Goal: Navigation & Orientation: Find specific page/section

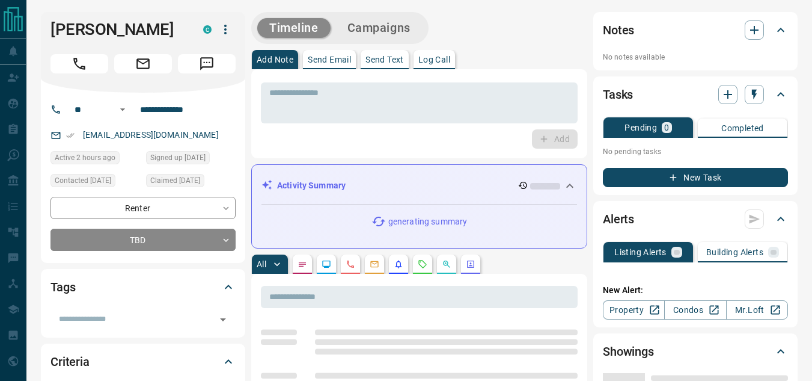
click at [572, 186] on icon at bounding box center [569, 185] width 7 height 4
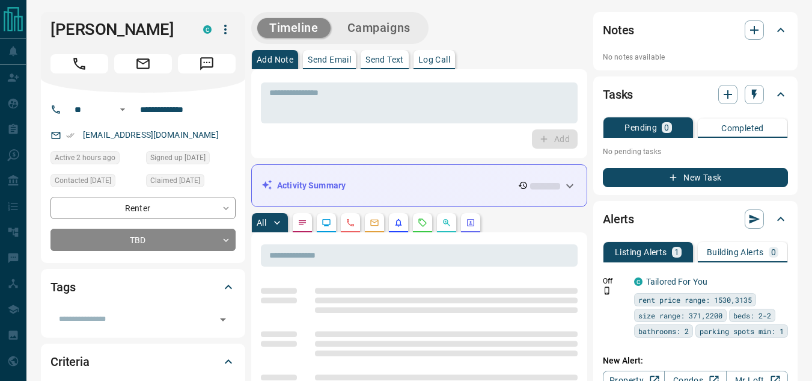
click at [378, 65] on button "Send Text" at bounding box center [385, 59] width 48 height 19
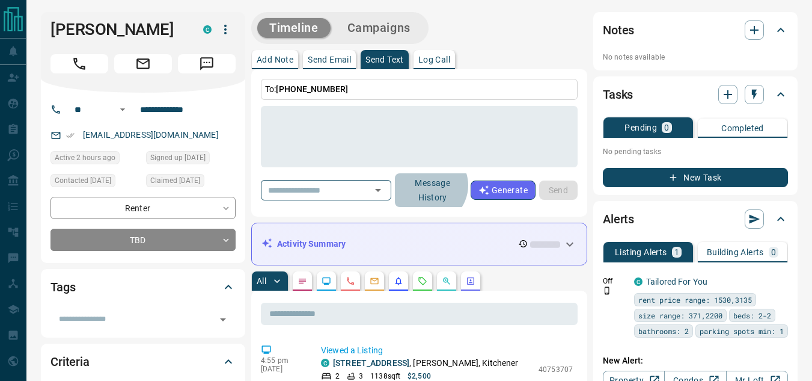
click at [439, 185] on button "Message History" at bounding box center [433, 190] width 76 height 34
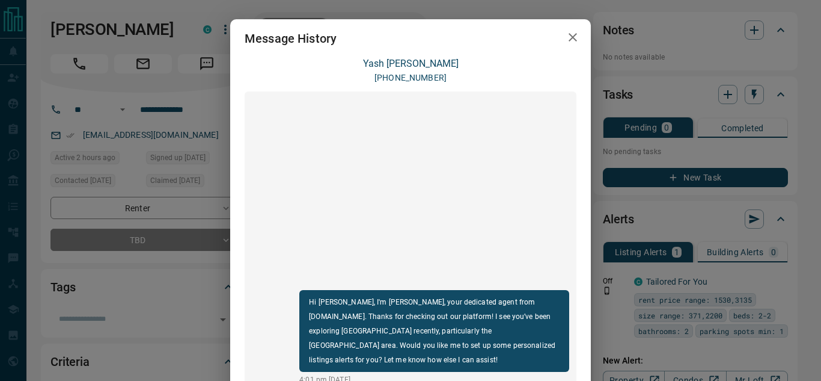
click at [566, 39] on icon "button" at bounding box center [573, 37] width 14 height 14
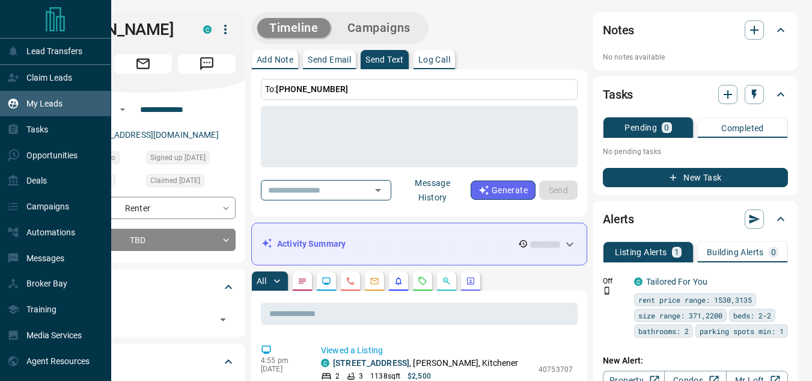
click at [22, 97] on div "My Leads" at bounding box center [34, 104] width 55 height 20
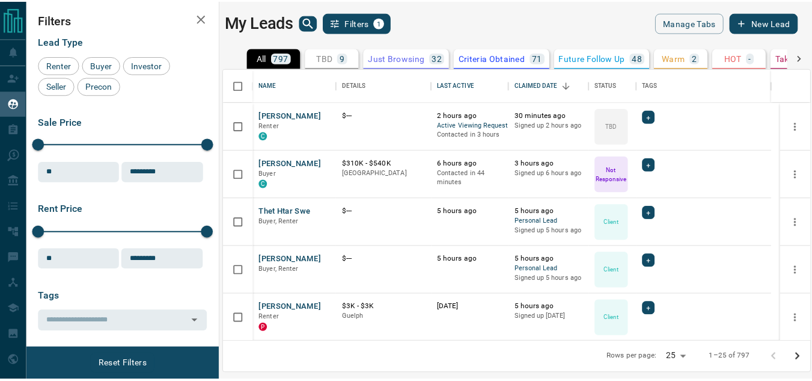
scroll to position [264, 585]
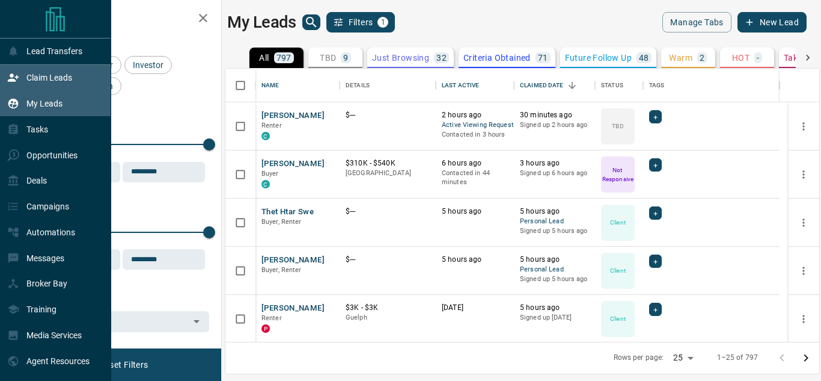
click at [31, 84] on div "Claim Leads" at bounding box center [39, 78] width 65 height 20
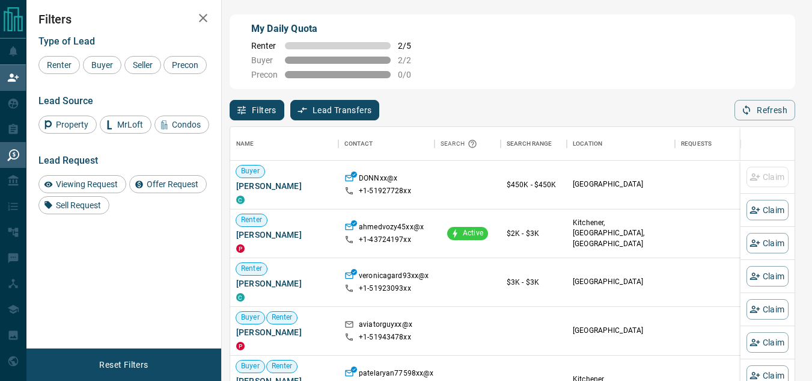
scroll to position [277, 556]
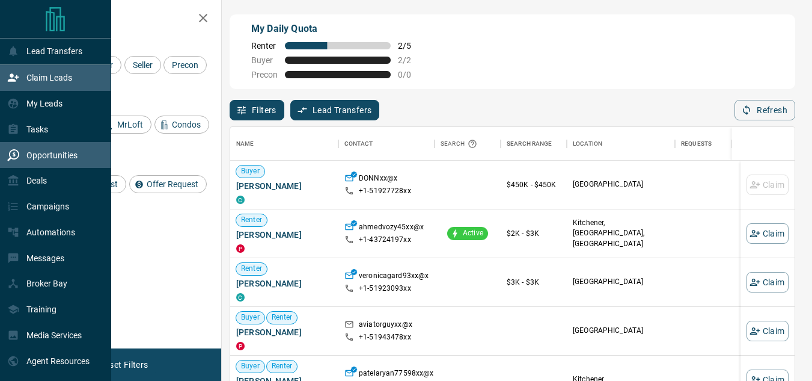
click at [14, 157] on icon at bounding box center [14, 154] width 3 height 5
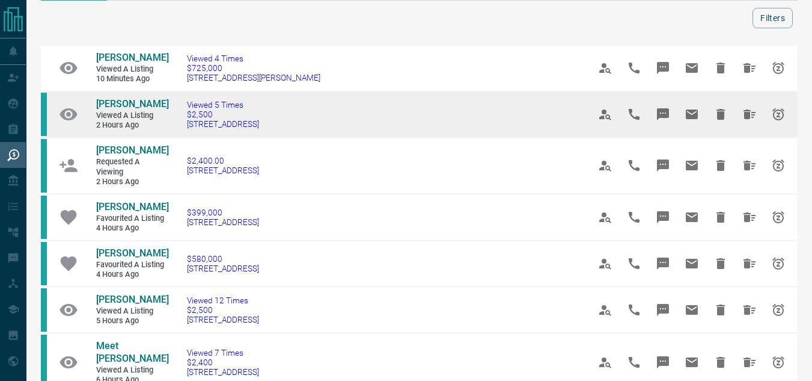
scroll to position [60, 0]
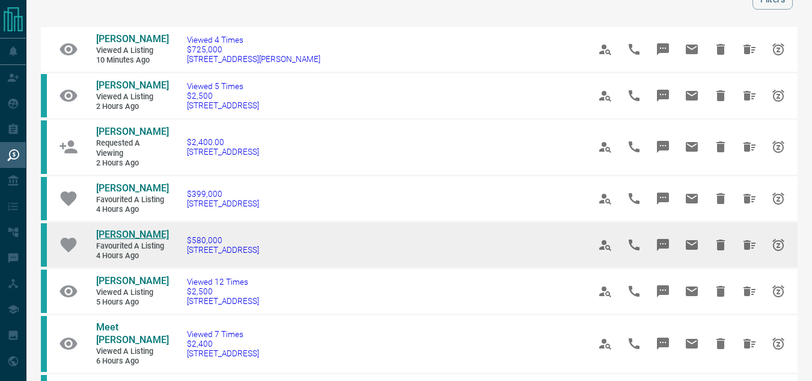
click at [117, 236] on span "[PERSON_NAME]" at bounding box center [132, 233] width 73 height 11
